Goal: Task Accomplishment & Management: Use online tool/utility

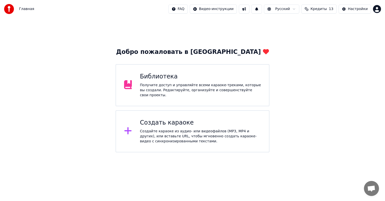
click at [184, 86] on div "Получите доступ и управляйте всеми караоке-треками, которые вы создали. Редакти…" at bounding box center [200, 90] width 121 height 15
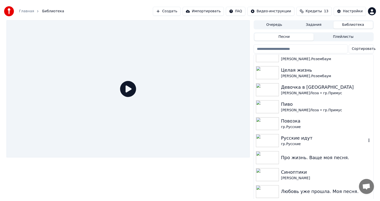
scroll to position [50, 0]
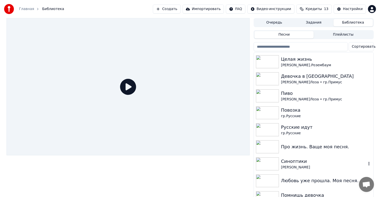
click at [269, 163] on img at bounding box center [267, 163] width 23 height 13
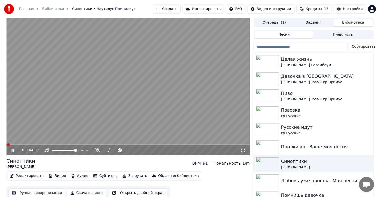
click at [12, 150] on icon at bounding box center [13, 150] width 3 height 3
click at [43, 193] on button "Ручная синхронизация" at bounding box center [37, 192] width 57 height 9
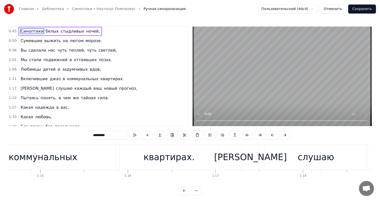
scroll to position [0, 6501]
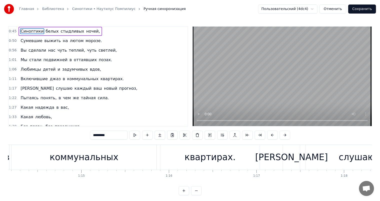
click at [122, 165] on div "коммунальных" at bounding box center [84, 157] width 145 height 25
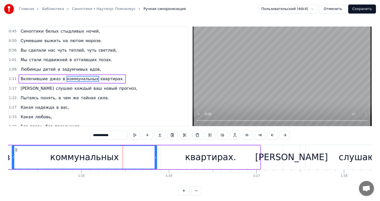
scroll to position [1, 0]
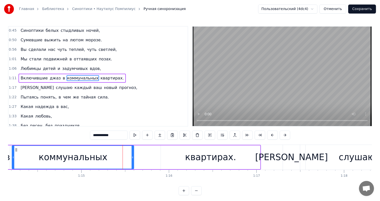
drag, startPoint x: 156, startPoint y: 156, endPoint x: 133, endPoint y: 158, distance: 23.1
click at [133, 158] on icon at bounding box center [133, 157] width 2 height 4
click at [193, 156] on div "квартирах." at bounding box center [210, 157] width 51 height 13
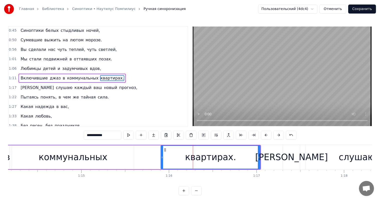
type input "**********"
drag, startPoint x: 158, startPoint y: 149, endPoint x: 149, endPoint y: 150, distance: 9.0
click at [156, 150] on icon at bounding box center [158, 150] width 4 height 4
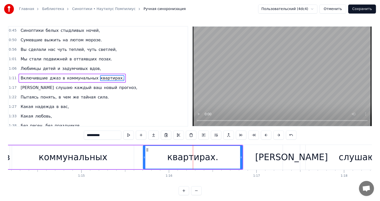
drag, startPoint x: 149, startPoint y: 150, endPoint x: 130, endPoint y: 149, distance: 18.8
click at [130, 149] on div "Включившие джаз в коммунальных квартирах." at bounding box center [28, 157] width 430 height 25
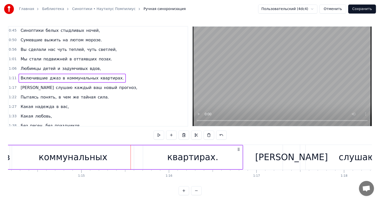
click at [144, 149] on div "квартирах." at bounding box center [192, 157] width 99 height 24
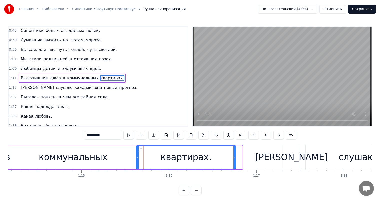
drag, startPoint x: 146, startPoint y: 149, endPoint x: 140, endPoint y: 150, distance: 6.8
click at [140, 150] on icon at bounding box center [141, 150] width 4 height 4
click at [234, 157] on icon at bounding box center [235, 157] width 2 height 4
drag, startPoint x: 234, startPoint y: 157, endPoint x: 217, endPoint y: 158, distance: 17.5
click at [217, 158] on icon at bounding box center [217, 157] width 2 height 4
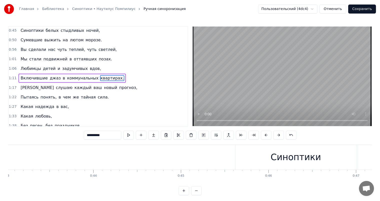
scroll to position [0, 4992]
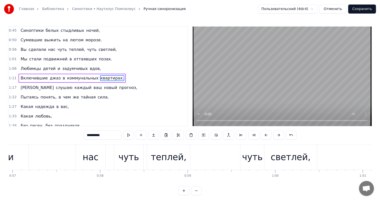
click at [22, 76] on span "Включившие" at bounding box center [34, 78] width 28 height 6
type input "**********"
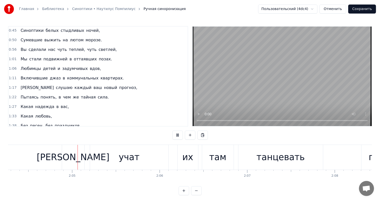
scroll to position [0, 10903]
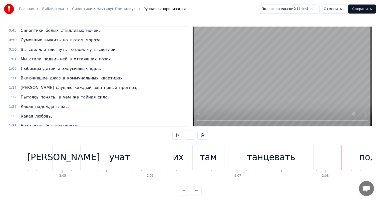
drag, startPoint x: 139, startPoint y: 149, endPoint x: 152, endPoint y: 160, distance: 16.4
click at [139, 149] on div "учат" at bounding box center [120, 157] width 78 height 25
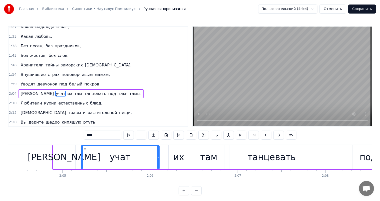
scroll to position [93, 0]
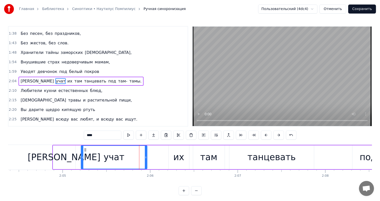
drag, startPoint x: 157, startPoint y: 157, endPoint x: 145, endPoint y: 161, distance: 12.9
click at [145, 161] on div at bounding box center [146, 157] width 2 height 23
click at [179, 157] on div "их" at bounding box center [179, 157] width 11 height 13
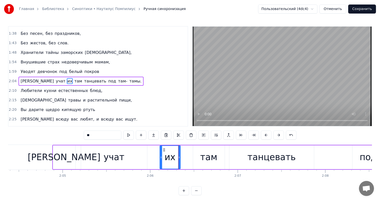
drag, startPoint x: 172, startPoint y: 149, endPoint x: 164, endPoint y: 151, distance: 9.0
click at [164, 151] on icon at bounding box center [164, 150] width 4 height 4
click at [198, 147] on div "там" at bounding box center [209, 157] width 32 height 24
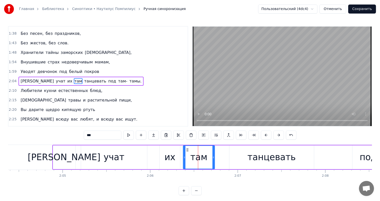
drag, startPoint x: 197, startPoint y: 148, endPoint x: 187, endPoint y: 150, distance: 10.2
click at [187, 150] on icon at bounding box center [188, 150] width 4 height 4
drag, startPoint x: 213, startPoint y: 158, endPoint x: 206, endPoint y: 159, distance: 7.2
click at [206, 159] on div at bounding box center [207, 157] width 2 height 23
click at [108, 154] on div "учат" at bounding box center [114, 157] width 21 height 13
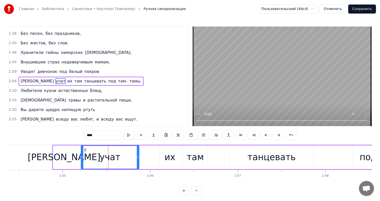
drag, startPoint x: 145, startPoint y: 156, endPoint x: 137, endPoint y: 160, distance: 8.7
click at [137, 160] on div at bounding box center [138, 157] width 2 height 23
click at [176, 152] on div "их" at bounding box center [170, 157] width 21 height 24
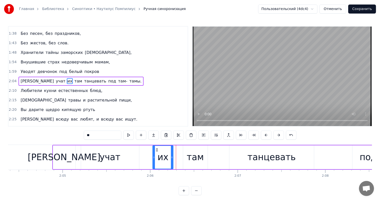
click at [156, 150] on icon at bounding box center [157, 150] width 4 height 4
click at [192, 149] on div "там" at bounding box center [195, 157] width 25 height 24
type input "***"
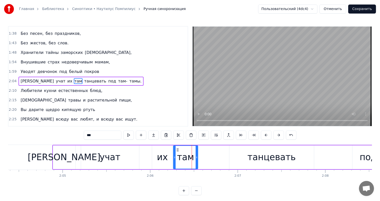
drag, startPoint x: 183, startPoint y: 152, endPoint x: 178, endPoint y: 152, distance: 5.0
click at [178, 152] on div "там" at bounding box center [186, 157] width 24 height 23
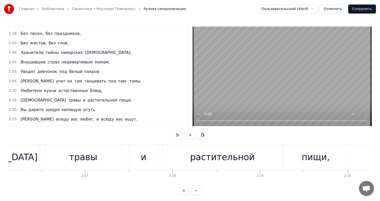
scroll to position [0, 11988]
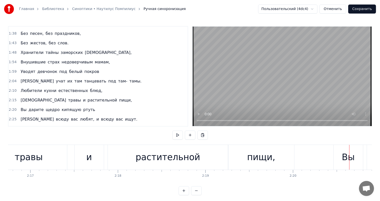
drag, startPoint x: 185, startPoint y: 158, endPoint x: 220, endPoint y: 148, distance: 35.7
click at [186, 158] on div "растительной" at bounding box center [168, 157] width 65 height 13
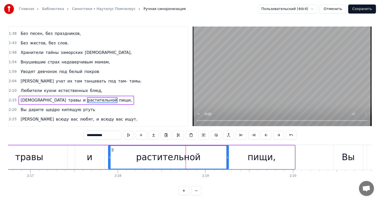
scroll to position [111, 0]
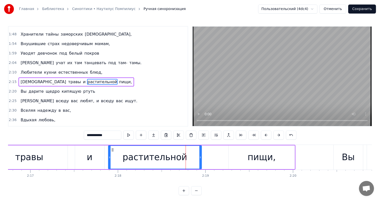
drag, startPoint x: 227, startPoint y: 156, endPoint x: 270, endPoint y: 159, distance: 42.2
click at [201, 154] on div at bounding box center [201, 157] width 2 height 23
click at [267, 159] on div "пищи," at bounding box center [262, 157] width 28 height 13
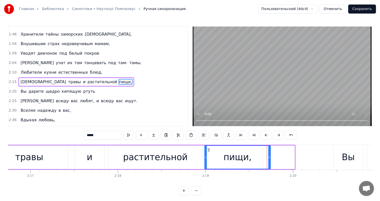
drag, startPoint x: 233, startPoint y: 149, endPoint x: 227, endPoint y: 151, distance: 5.8
click at [209, 154] on div "пищи," at bounding box center [238, 157] width 66 height 23
drag, startPoint x: 269, startPoint y: 158, endPoint x: 264, endPoint y: 158, distance: 4.0
click at [265, 158] on icon at bounding box center [266, 157] width 2 height 4
click at [55, 149] on div "травы" at bounding box center [29, 157] width 77 height 24
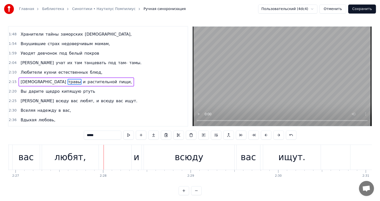
scroll to position [0, 12646]
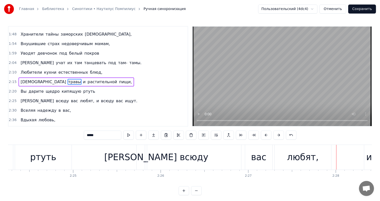
drag, startPoint x: 203, startPoint y: 158, endPoint x: 226, endPoint y: 152, distance: 23.5
click at [203, 158] on div "всюду" at bounding box center [194, 157] width 29 height 13
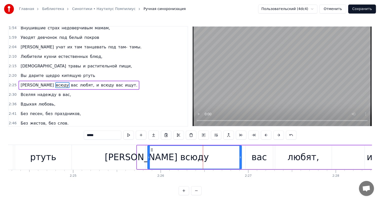
scroll to position [130, 0]
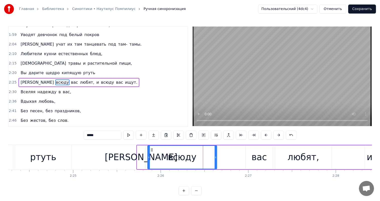
drag, startPoint x: 239, startPoint y: 156, endPoint x: 215, endPoint y: 156, distance: 24.8
click at [215, 156] on icon at bounding box center [216, 157] width 2 height 4
click at [258, 156] on div "вас" at bounding box center [259, 157] width 15 height 13
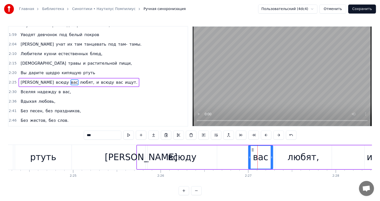
drag, startPoint x: 246, startPoint y: 151, endPoint x: 249, endPoint y: 148, distance: 4.7
click at [249, 148] on div at bounding box center [250, 157] width 2 height 23
drag, startPoint x: 252, startPoint y: 150, endPoint x: 245, endPoint y: 151, distance: 7.1
click at [245, 151] on icon at bounding box center [246, 150] width 4 height 4
click at [286, 154] on div "любят," at bounding box center [304, 157] width 57 height 24
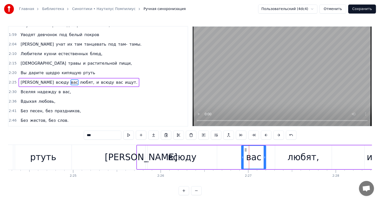
type input "******"
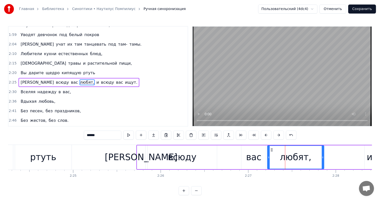
drag, startPoint x: 279, startPoint y: 150, endPoint x: 271, endPoint y: 153, distance: 7.9
click at [271, 153] on div "любят," at bounding box center [296, 157] width 56 height 23
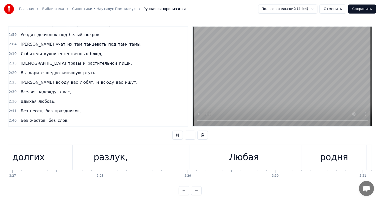
scroll to position [0, 18187]
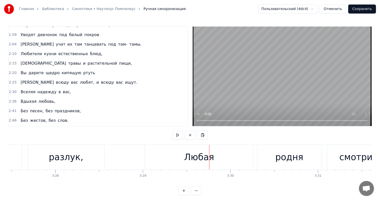
click at [69, 156] on div "разлук," at bounding box center [66, 157] width 35 height 13
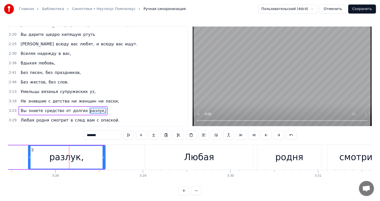
scroll to position [194, 0]
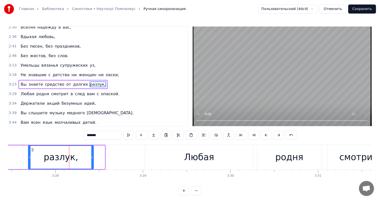
drag, startPoint x: 104, startPoint y: 157, endPoint x: 65, endPoint y: 154, distance: 39.0
click at [90, 158] on div "разлук," at bounding box center [61, 157] width 65 height 23
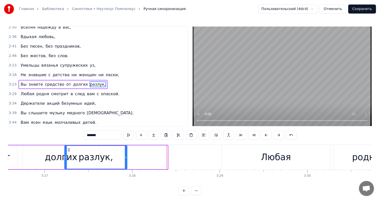
scroll to position [0, 18108]
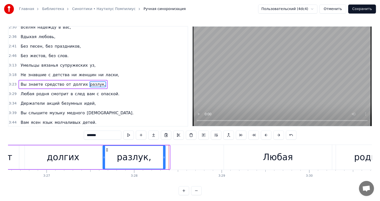
drag, startPoint x: 32, startPoint y: 150, endPoint x: 106, endPoint y: 148, distance: 74.4
click at [106, 148] on icon at bounding box center [107, 150] width 4 height 4
click at [98, 153] on div "долгих" at bounding box center [63, 157] width 77 height 24
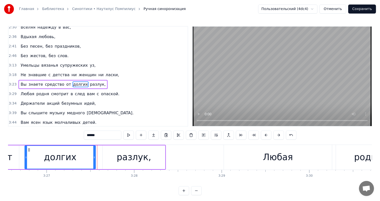
drag, startPoint x: 100, startPoint y: 154, endPoint x: 94, endPoint y: 157, distance: 6.2
click at [94, 157] on div at bounding box center [94, 157] width 2 height 23
click at [116, 152] on div "разлук," at bounding box center [134, 157] width 63 height 24
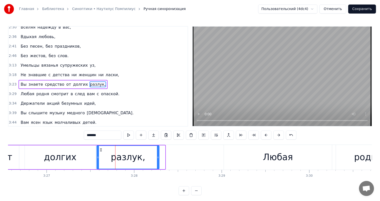
drag, startPoint x: 106, startPoint y: 148, endPoint x: 100, endPoint y: 151, distance: 6.5
click at [100, 151] on icon at bounding box center [101, 150] width 4 height 4
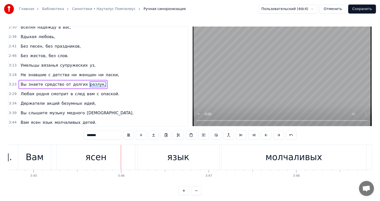
scroll to position [0, 19735]
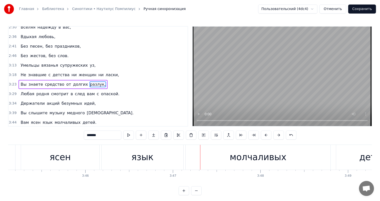
click at [68, 151] on div "ясен" at bounding box center [60, 157] width 21 height 13
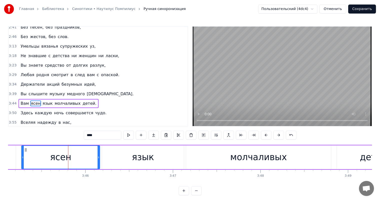
scroll to position [231, 0]
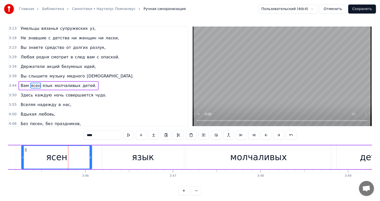
drag, startPoint x: 99, startPoint y: 154, endPoint x: 65, endPoint y: 150, distance: 34.0
click at [91, 154] on div at bounding box center [91, 157] width 2 height 23
click at [118, 151] on div "язык" at bounding box center [143, 157] width 82 height 24
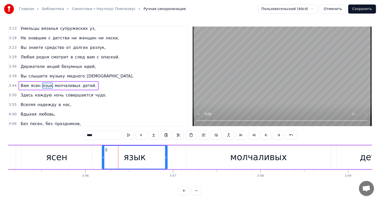
drag, startPoint x: 183, startPoint y: 154, endPoint x: 165, endPoint y: 159, distance: 19.3
click at [165, 159] on div at bounding box center [166, 157] width 2 height 23
drag, startPoint x: 106, startPoint y: 148, endPoint x: 19, endPoint y: 175, distance: 91.0
click at [97, 149] on icon at bounding box center [98, 150] width 4 height 4
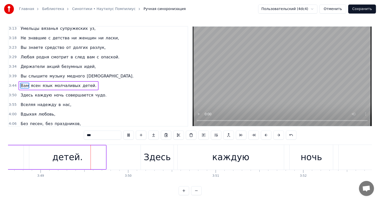
scroll to position [0, 20043]
click at [81, 161] on div "детей." at bounding box center [67, 157] width 77 height 24
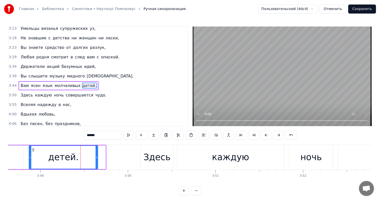
drag, startPoint x: 104, startPoint y: 156, endPoint x: 96, endPoint y: 158, distance: 8.2
click at [96, 158] on icon at bounding box center [97, 157] width 2 height 4
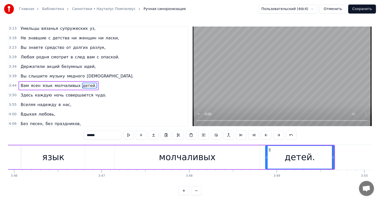
scroll to position [0, 19792]
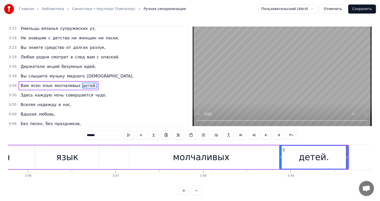
click at [253, 168] on div "молчаливых" at bounding box center [201, 157] width 145 height 24
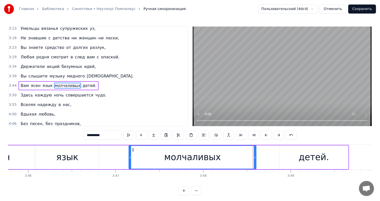
drag, startPoint x: 273, startPoint y: 157, endPoint x: 255, endPoint y: 161, distance: 17.8
click at [255, 161] on div at bounding box center [255, 157] width 2 height 23
drag, startPoint x: 324, startPoint y: 156, endPoint x: 319, endPoint y: 156, distance: 5.0
click at [319, 156] on div "детей." at bounding box center [314, 157] width 31 height 13
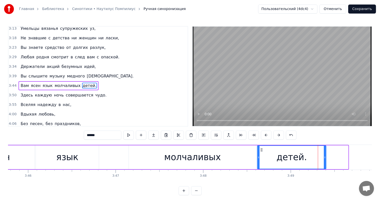
drag, startPoint x: 284, startPoint y: 149, endPoint x: 261, endPoint y: 151, distance: 22.2
click at [261, 151] on div "детей." at bounding box center [292, 157] width 68 height 23
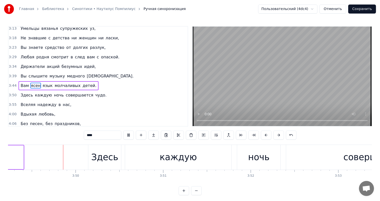
scroll to position [0, 20125]
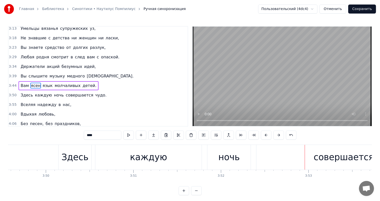
drag, startPoint x: 158, startPoint y: 162, endPoint x: 184, endPoint y: 154, distance: 27.3
click at [158, 162] on div "каждую" at bounding box center [148, 157] width 37 height 13
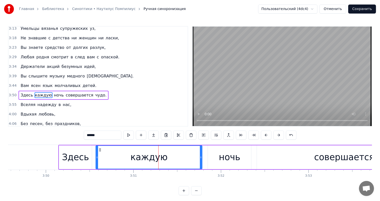
scroll to position [232, 0]
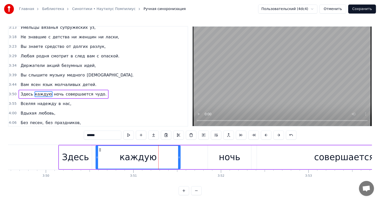
drag, startPoint x: 202, startPoint y: 156, endPoint x: 220, endPoint y: 158, distance: 18.9
click at [180, 158] on icon at bounding box center [179, 157] width 2 height 4
click at [220, 158] on div "ночь" at bounding box center [230, 157] width 22 height 13
type input "****"
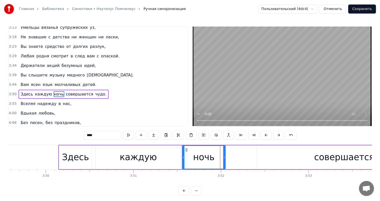
drag, startPoint x: 211, startPoint y: 149, endPoint x: 77, endPoint y: 155, distance: 134.6
click at [185, 153] on div "ночь" at bounding box center [204, 157] width 43 height 23
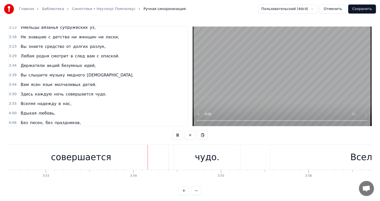
scroll to position [0, 20454]
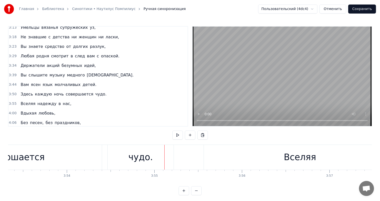
click at [70, 159] on div "совершается" at bounding box center [14, 157] width 175 height 25
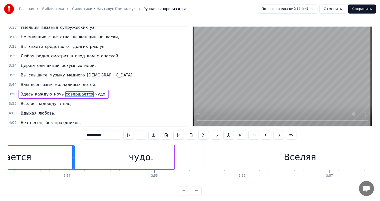
drag, startPoint x: 100, startPoint y: 158, endPoint x: 72, endPoint y: 160, distance: 27.9
click at [72, 160] on div at bounding box center [73, 157] width 2 height 23
drag, startPoint x: 165, startPoint y: 158, endPoint x: 162, endPoint y: 159, distance: 3.3
click at [162, 159] on div "чудо." at bounding box center [141, 157] width 66 height 24
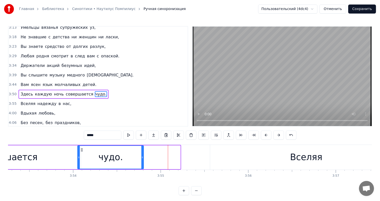
scroll to position [0, 20446]
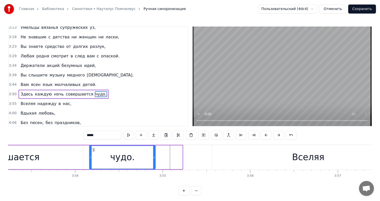
drag, startPoint x: 111, startPoint y: 149, endPoint x: 93, endPoint y: 153, distance: 19.4
click at [93, 153] on div "чудо." at bounding box center [123, 157] width 66 height 23
drag, startPoint x: 152, startPoint y: 156, endPoint x: 149, endPoint y: 154, distance: 4.3
click at [145, 156] on div "чудо." at bounding box center [123, 157] width 66 height 23
drag, startPoint x: 154, startPoint y: 158, endPoint x: 142, endPoint y: 161, distance: 12.5
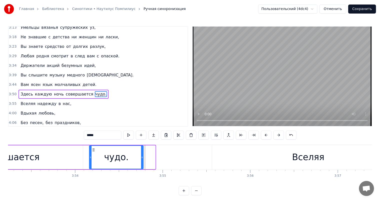
click at [142, 161] on div at bounding box center [142, 157] width 2 height 23
drag, startPoint x: 90, startPoint y: 156, endPoint x: 86, endPoint y: 157, distance: 3.8
click at [86, 157] on icon at bounding box center [87, 157] width 2 height 4
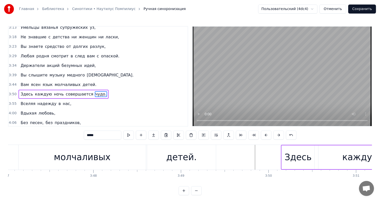
scroll to position [0, 19874]
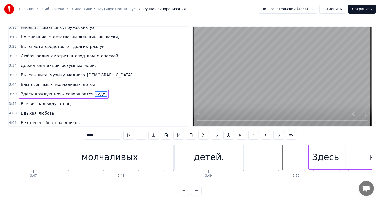
click at [179, 160] on div "детей." at bounding box center [209, 157] width 69 height 25
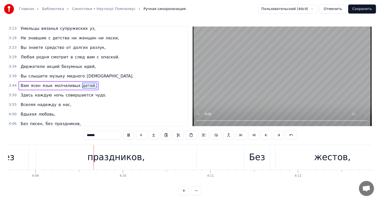
scroll to position [0, 21804]
click at [134, 161] on div "праздников," at bounding box center [113, 157] width 57 height 13
type input "**********"
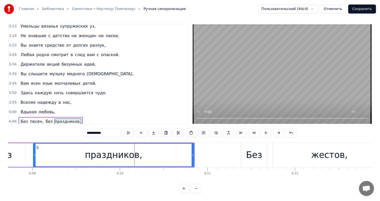
scroll to position [232, 0]
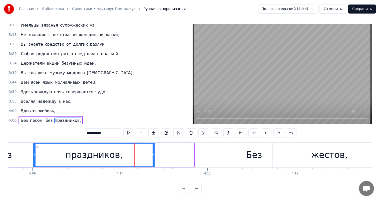
drag, startPoint x: 193, startPoint y: 149, endPoint x: 154, endPoint y: 150, distance: 39.1
click at [154, 153] on icon at bounding box center [154, 155] width 2 height 4
click at [42, 146] on div "праздников," at bounding box center [94, 155] width 121 height 23
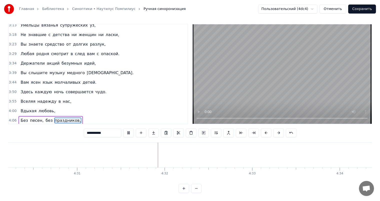
scroll to position [0, 23767]
click at [369, 9] on button "Сохранить" at bounding box center [363, 9] width 28 height 9
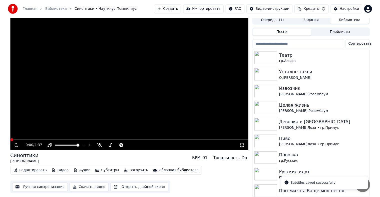
scroll to position [6, 0]
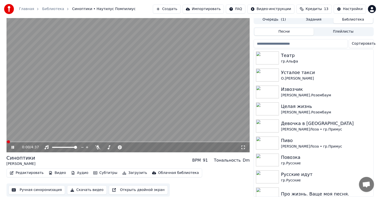
click at [12, 146] on icon at bounding box center [13, 147] width 3 height 3
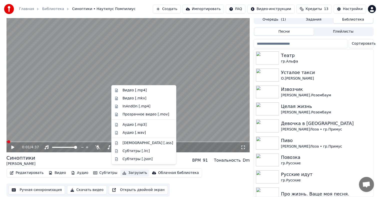
click at [122, 169] on button "Загрузить" at bounding box center [134, 172] width 29 height 7
click at [128, 91] on div "Видео [.mp4]" at bounding box center [135, 90] width 24 height 5
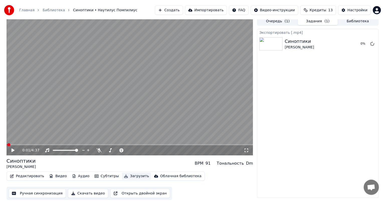
scroll to position [0, 0]
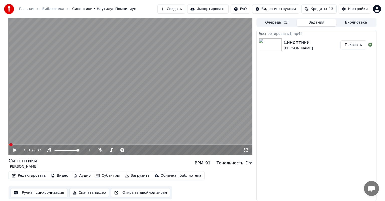
click at [357, 46] on button "Показать" at bounding box center [353, 44] width 26 height 9
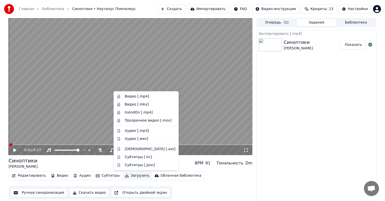
click at [130, 173] on button "Загрузить" at bounding box center [137, 175] width 29 height 7
click at [134, 97] on div "Видео [.mp4]" at bounding box center [137, 96] width 24 height 5
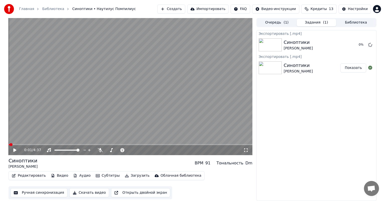
click at [351, 71] on button "Показать" at bounding box center [353, 67] width 26 height 9
click at [351, 70] on button "Показать" at bounding box center [353, 67] width 26 height 9
click at [357, 66] on button "Показать" at bounding box center [353, 67] width 26 height 9
click at [348, 69] on button "Показать" at bounding box center [353, 67] width 26 height 9
click at [351, 67] on button "Показать" at bounding box center [353, 67] width 26 height 9
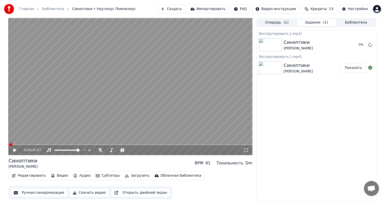
click at [351, 67] on button "Показать" at bounding box center [353, 67] width 26 height 9
click at [368, 69] on icon at bounding box center [370, 68] width 4 height 4
click at [371, 45] on icon at bounding box center [370, 45] width 4 height 4
click at [354, 67] on button "Показать" at bounding box center [353, 67] width 26 height 9
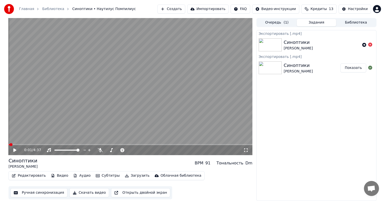
click at [354, 67] on button "Показать" at bounding box center [353, 67] width 26 height 9
click at [364, 44] on icon at bounding box center [364, 45] width 4 height 4
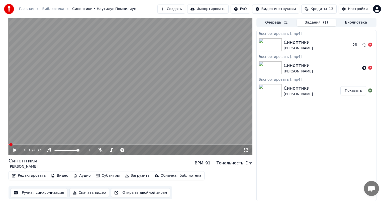
click at [372, 44] on div "0 %" at bounding box center [361, 45] width 26 height 6
click at [369, 67] on icon at bounding box center [370, 68] width 4 height 4
click at [370, 67] on icon at bounding box center [370, 68] width 4 height 4
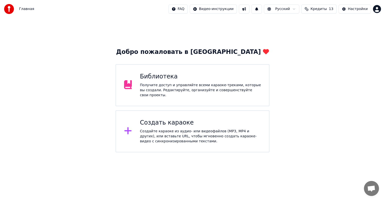
click at [77, 119] on div "Добро пожаловать в Youka Библиотека Получите доступ и управляйте всеми караоке-…" at bounding box center [192, 85] width 385 height 134
click at [143, 85] on div "Получите доступ и управляйте всеми караоке-треками, которые вы создали. Редакти…" at bounding box center [200, 90] width 121 height 15
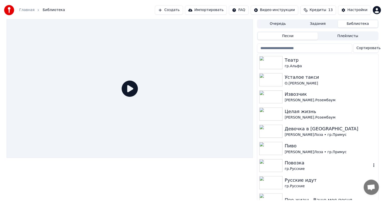
scroll to position [75, 0]
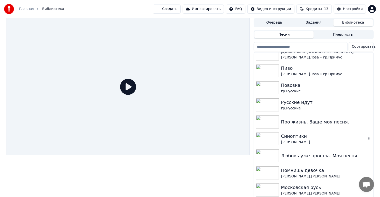
click at [269, 134] on img at bounding box center [267, 138] width 23 height 13
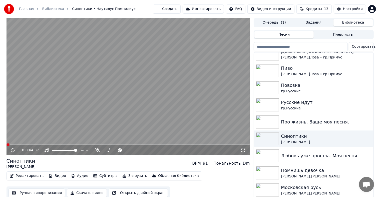
click at [13, 149] on icon at bounding box center [13, 150] width 5 height 5
click at [13, 149] on icon at bounding box center [13, 150] width 3 height 3
click at [132, 176] on button "Загрузить" at bounding box center [134, 175] width 29 height 7
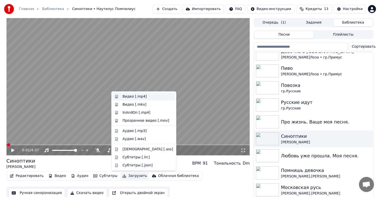
click at [131, 97] on div "Видео [.mp4]" at bounding box center [135, 96] width 24 height 5
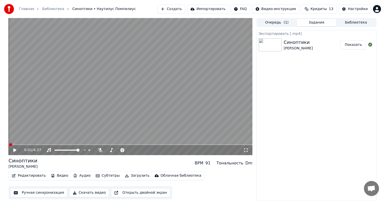
click at [352, 42] on button "Показать" at bounding box center [353, 44] width 26 height 9
